Goal: Transaction & Acquisition: Purchase product/service

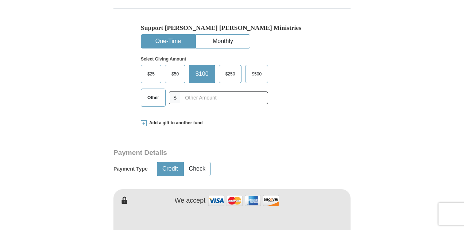
scroll to position [224, 0]
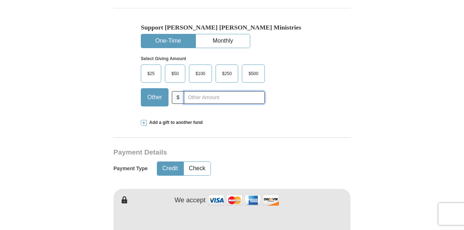
click at [193, 95] on input "text" at bounding box center [224, 97] width 81 height 13
click at [211, 92] on input "text" at bounding box center [224, 97] width 81 height 13
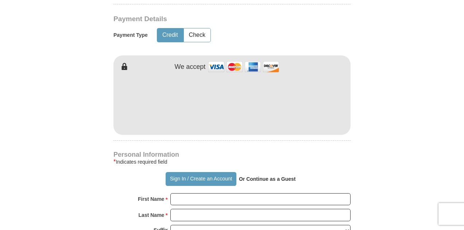
scroll to position [359, 0]
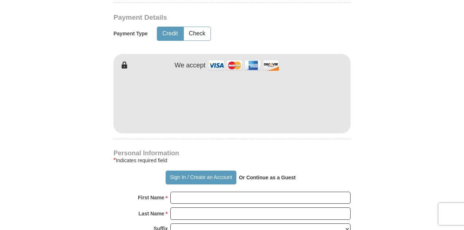
type input "108.27"
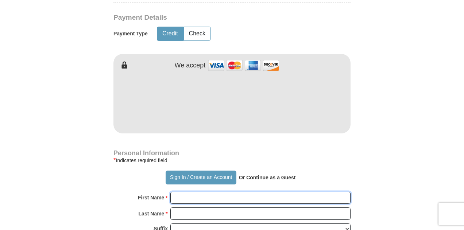
type input "Joie"
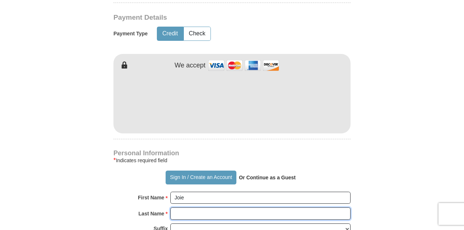
type input "[PERSON_NAME]"
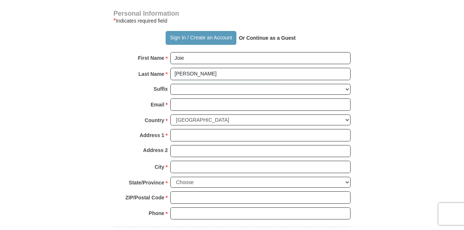
scroll to position [502, 0]
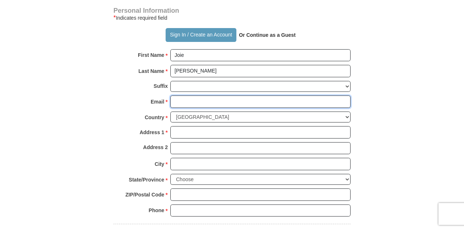
click at [191, 100] on input "Email *" at bounding box center [260, 102] width 180 height 12
type input "[EMAIL_ADDRESS][DOMAIN_NAME]"
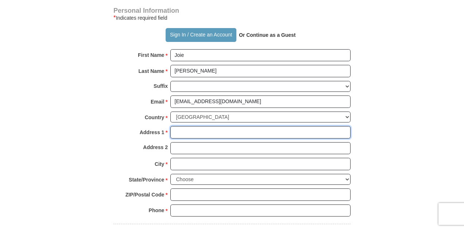
type input "[STREET_ADDRESS]"
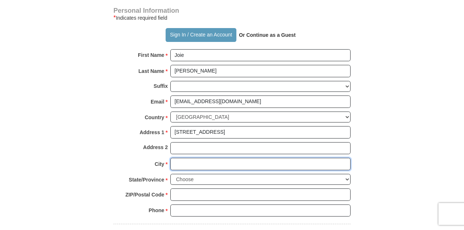
type input "[GEOGRAPHIC_DATA]"
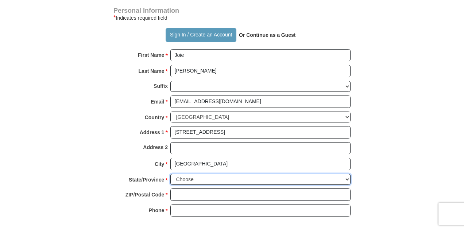
select select "SC"
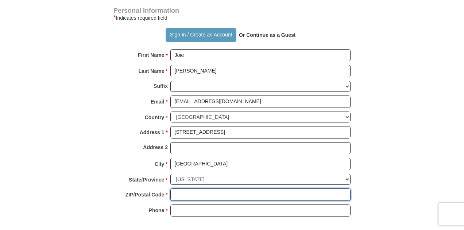
type input "29485"
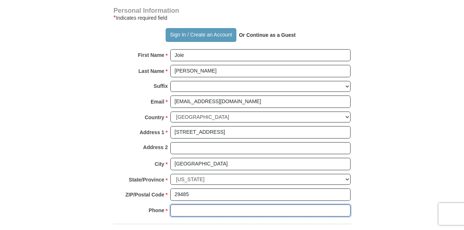
type input "8434590869"
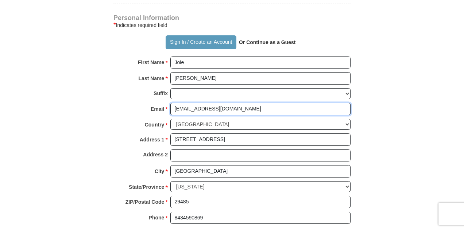
scroll to position [486, 0]
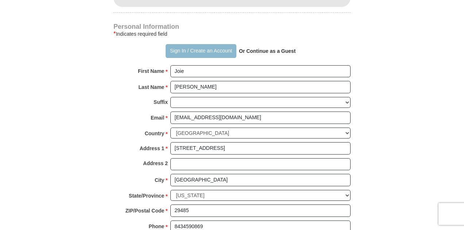
click at [181, 46] on button "Sign In / Create an Account" at bounding box center [201, 51] width 70 height 14
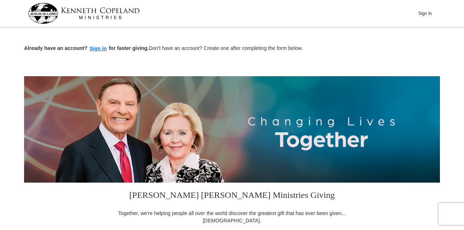
select select "SC"
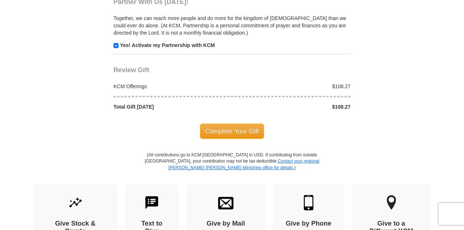
scroll to position [741, 0]
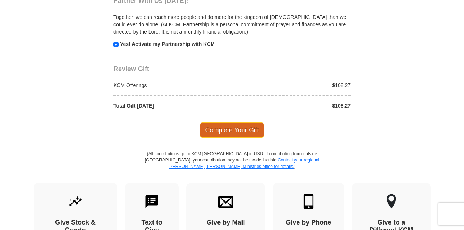
click at [229, 126] on span "Complete Your Gift" at bounding box center [232, 130] width 65 height 15
